Goal: Download file/media

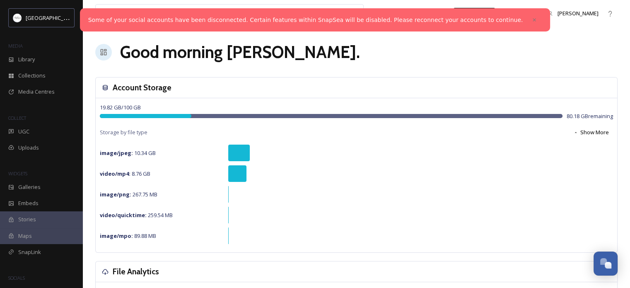
click at [104, 176] on strong "video/mp4 :" at bounding box center [115, 173] width 31 height 7
click at [175, 171] on div "video/mp4 : 8.76 GB" at bounding box center [162, 174] width 124 height 10
click at [532, 17] on icon at bounding box center [535, 20] width 6 height 6
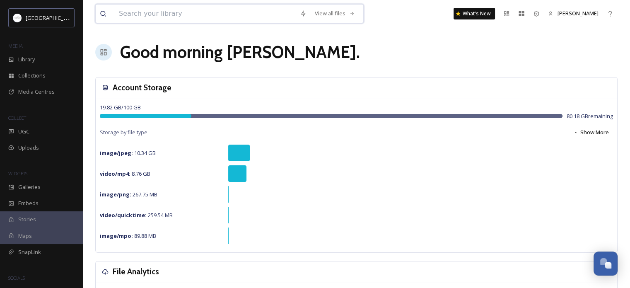
click at [240, 17] on input at bounding box center [205, 14] width 181 height 18
click at [106, 169] on div "video/mp4 : 8.76 GB" at bounding box center [162, 174] width 124 height 10
click at [23, 63] on span "Library" at bounding box center [26, 60] width 17 height 8
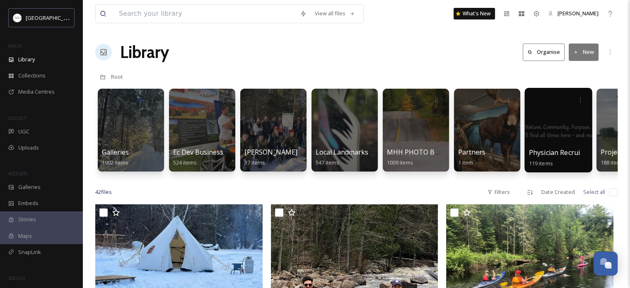
click at [549, 123] on div at bounding box center [558, 130] width 68 height 85
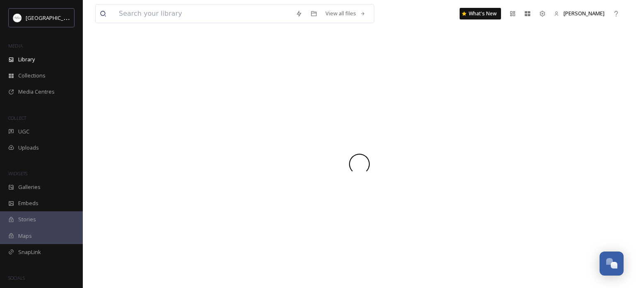
click at [549, 123] on div at bounding box center [359, 164] width 529 height 248
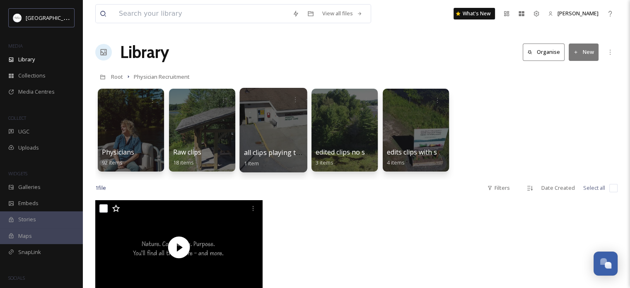
click at [279, 131] on div at bounding box center [273, 130] width 68 height 85
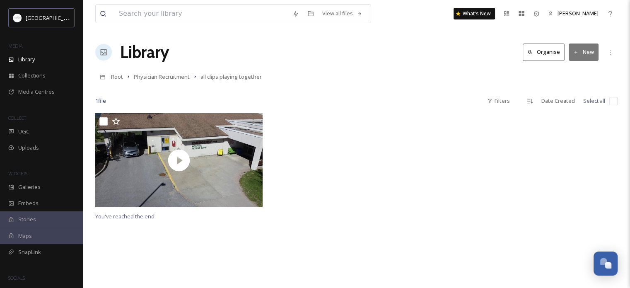
click at [300, 134] on div at bounding box center [357, 162] width 172 height 98
